Goal: Transaction & Acquisition: Register for event/course

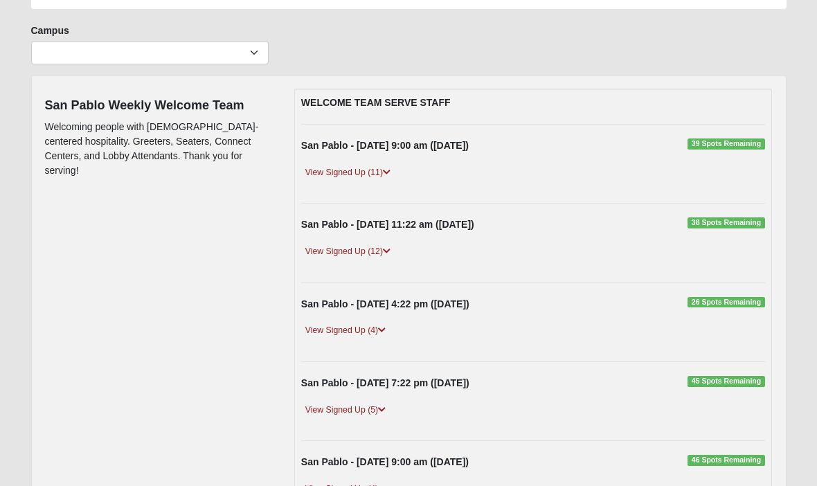
scroll to position [89, 0]
click at [332, 325] on link "View Signed Up (4)" at bounding box center [345, 330] width 89 height 15
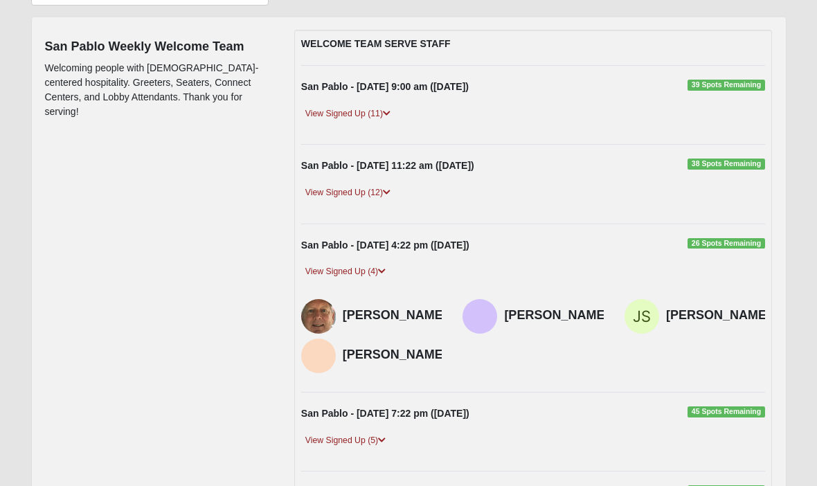
scroll to position [148, 0]
click at [748, 238] on span "26 Spots Remaining" at bounding box center [727, 243] width 78 height 11
click at [722, 240] on span "26 Spots Remaining" at bounding box center [727, 243] width 78 height 11
click at [362, 323] on h4 "Rich Blankenship" at bounding box center [395, 315] width 105 height 15
click at [451, 299] on div "Rich Blankenship" at bounding box center [372, 316] width 162 height 35
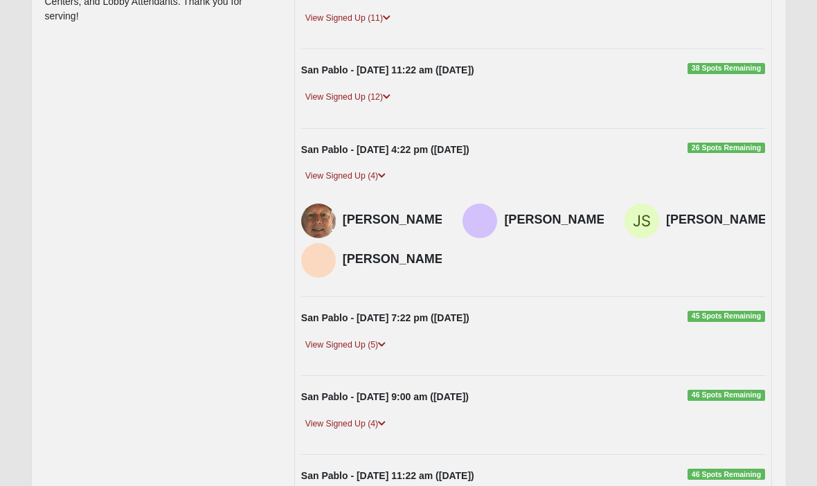
scroll to position [242, 0]
click at [414, 205] on div "Rich Blankenship" at bounding box center [395, 221] width 105 height 35
click at [342, 183] on div "View Signed Up (4)" at bounding box center [534, 182] width 486 height 24
click at [339, 170] on link "View Signed Up (4)" at bounding box center [345, 177] width 89 height 15
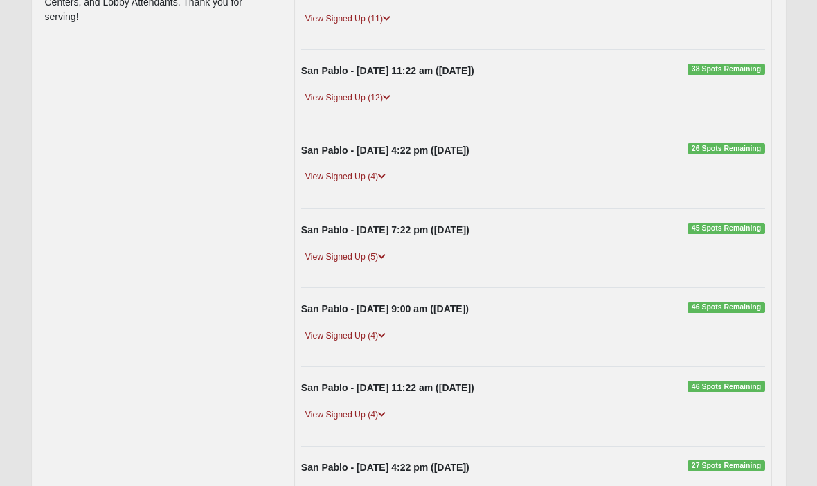
click at [379, 149] on strong "San Pablo - Sunday 4:22 pm (8/31/2025)" at bounding box center [385, 150] width 168 height 11
click at [733, 149] on span "26 Spots Remaining" at bounding box center [727, 148] width 78 height 11
click at [745, 152] on span "26 Spots Remaining" at bounding box center [727, 148] width 78 height 11
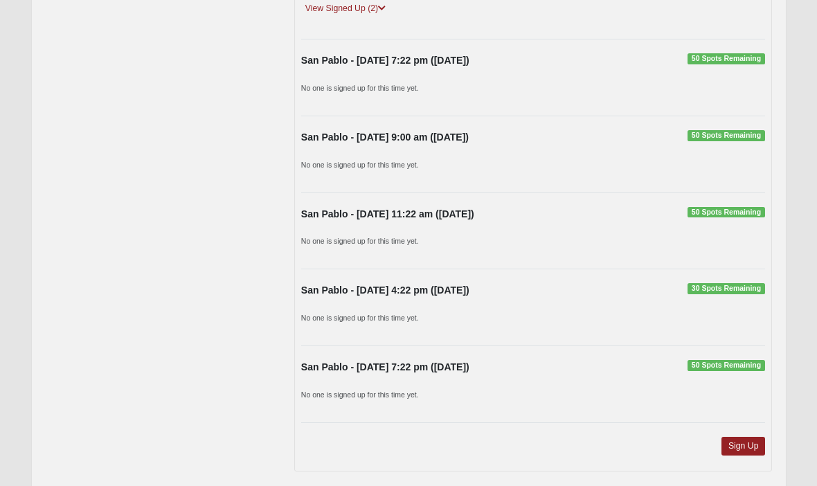
scroll to position [1051, 0]
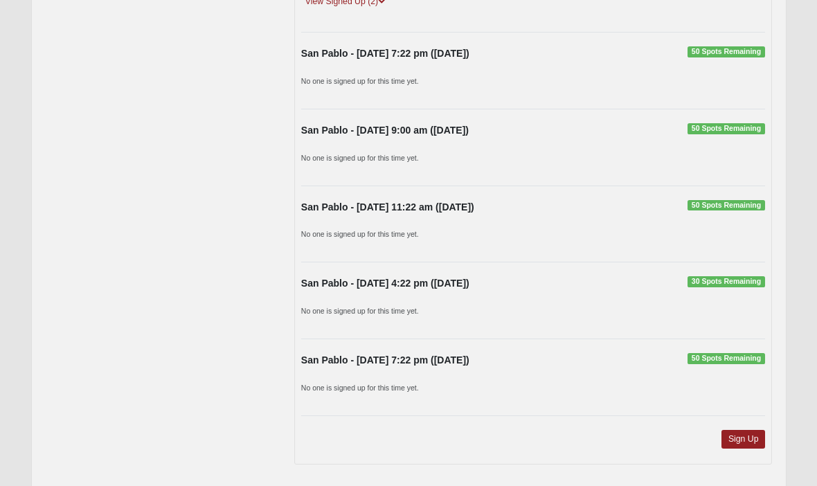
click at [745, 432] on link "Sign Up" at bounding box center [744, 439] width 44 height 19
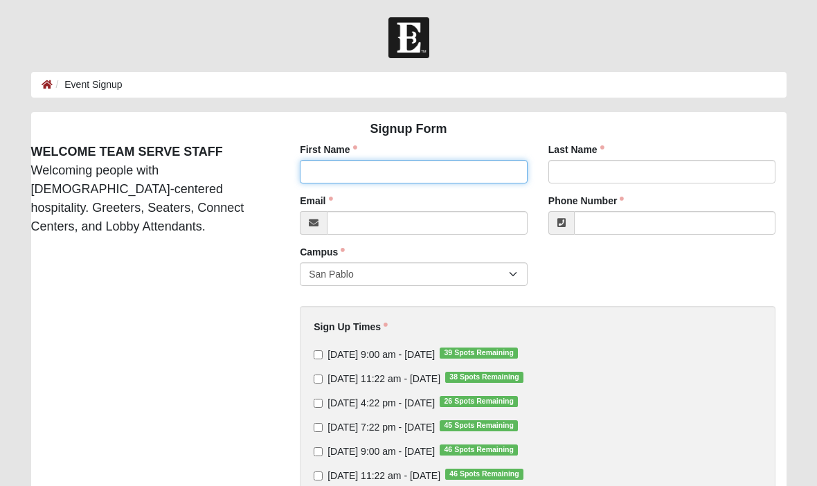
click at [386, 177] on input "First Name" at bounding box center [414, 172] width 228 height 24
type input "Dianne"
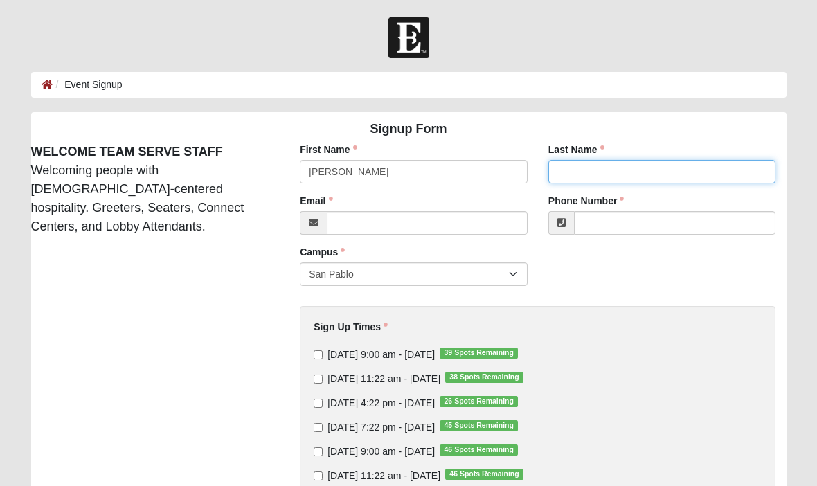
click at [612, 172] on input "Last Name" at bounding box center [663, 172] width 228 height 24
type input "gay"
click input "submit" at bounding box center [0, 0] width 0 height 0
click at [589, 182] on input "gay" at bounding box center [663, 172] width 228 height 24
type input "g"
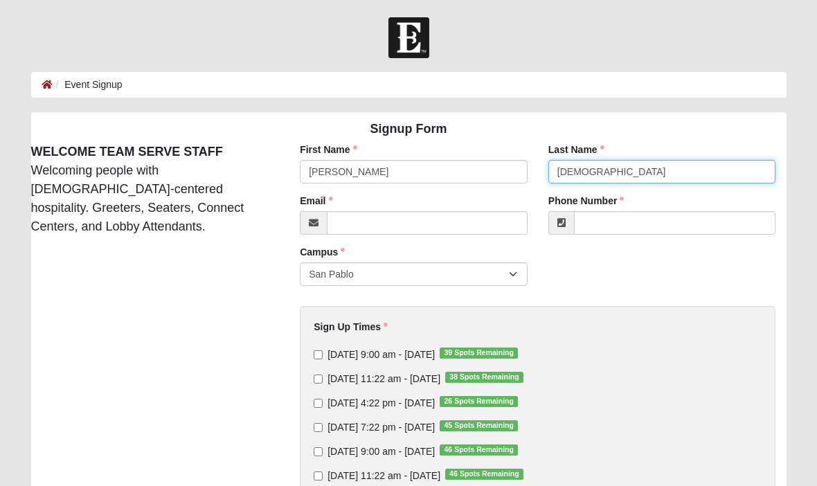
type input "Gay"
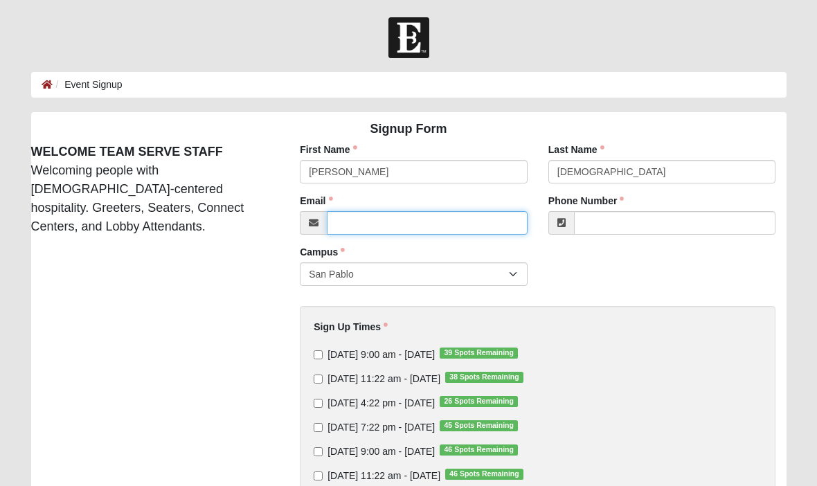
click at [385, 231] on input "Email" at bounding box center [427, 223] width 201 height 24
type input "dinodi1210@gmail.com"
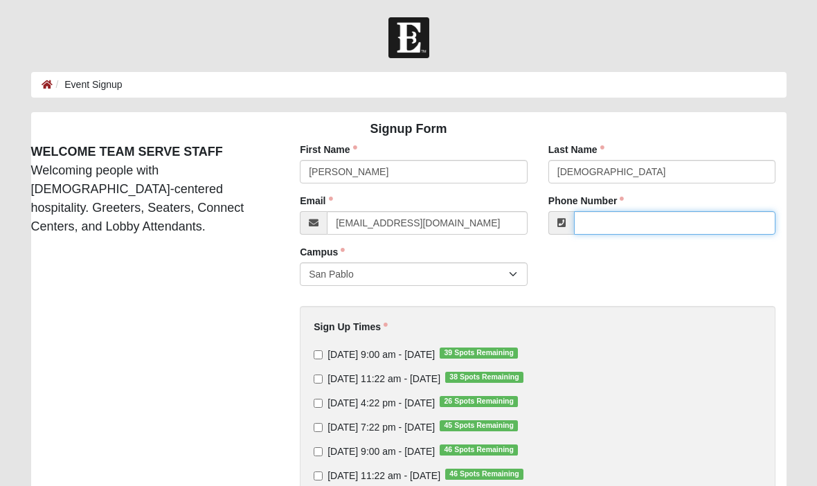
click at [664, 223] on input "Phone Number" at bounding box center [675, 223] width 202 height 24
type input "(727) 481-4965"
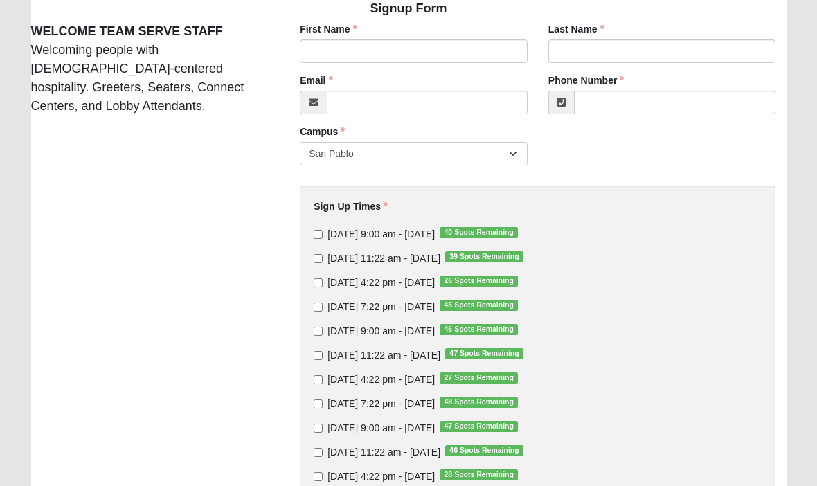
scroll to position [96, 0]
